Goal: Find specific page/section

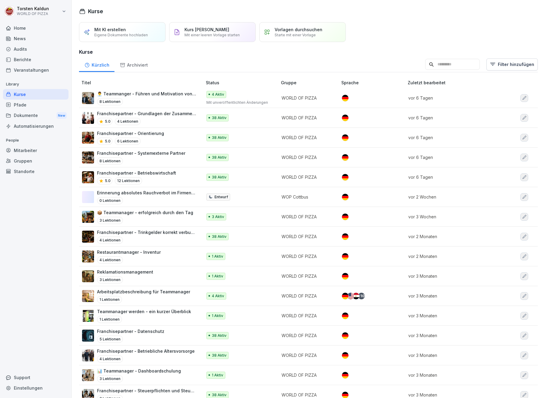
click at [29, 59] on div "Berichte" at bounding box center [35, 59] width 65 height 11
click at [35, 113] on div "Dokumente New" at bounding box center [35, 115] width 65 height 11
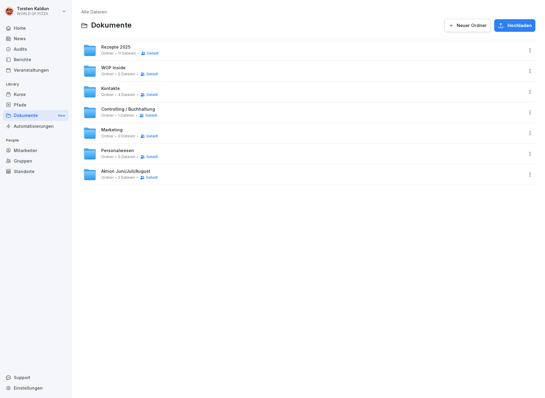
click at [135, 110] on span "Controlling / Buchhaltung" at bounding box center [128, 109] width 54 height 5
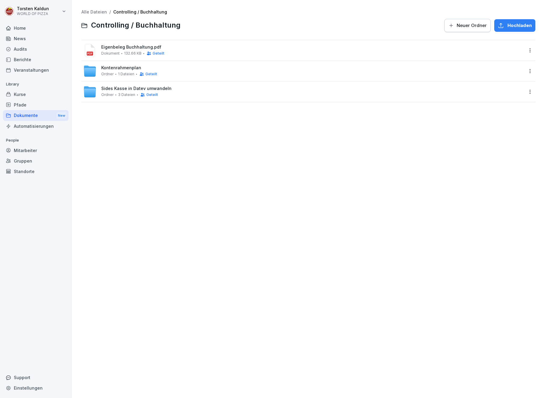
click at [107, 88] on span "Sides Kasse in Datev umwandeln" at bounding box center [136, 88] width 70 height 5
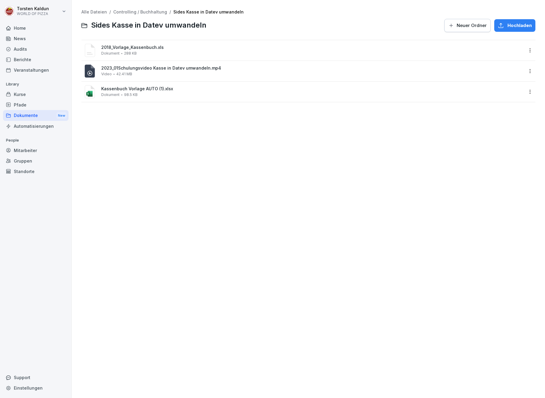
click at [124, 13] on link "Controlling / Buchhaltung" at bounding box center [140, 11] width 54 height 5
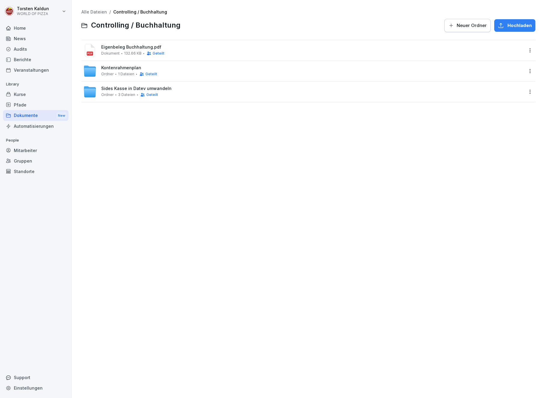
click at [124, 89] on span "Sides Kasse in Datev umwandeln" at bounding box center [136, 88] width 70 height 5
